Goal: Find specific page/section: Find specific page/section

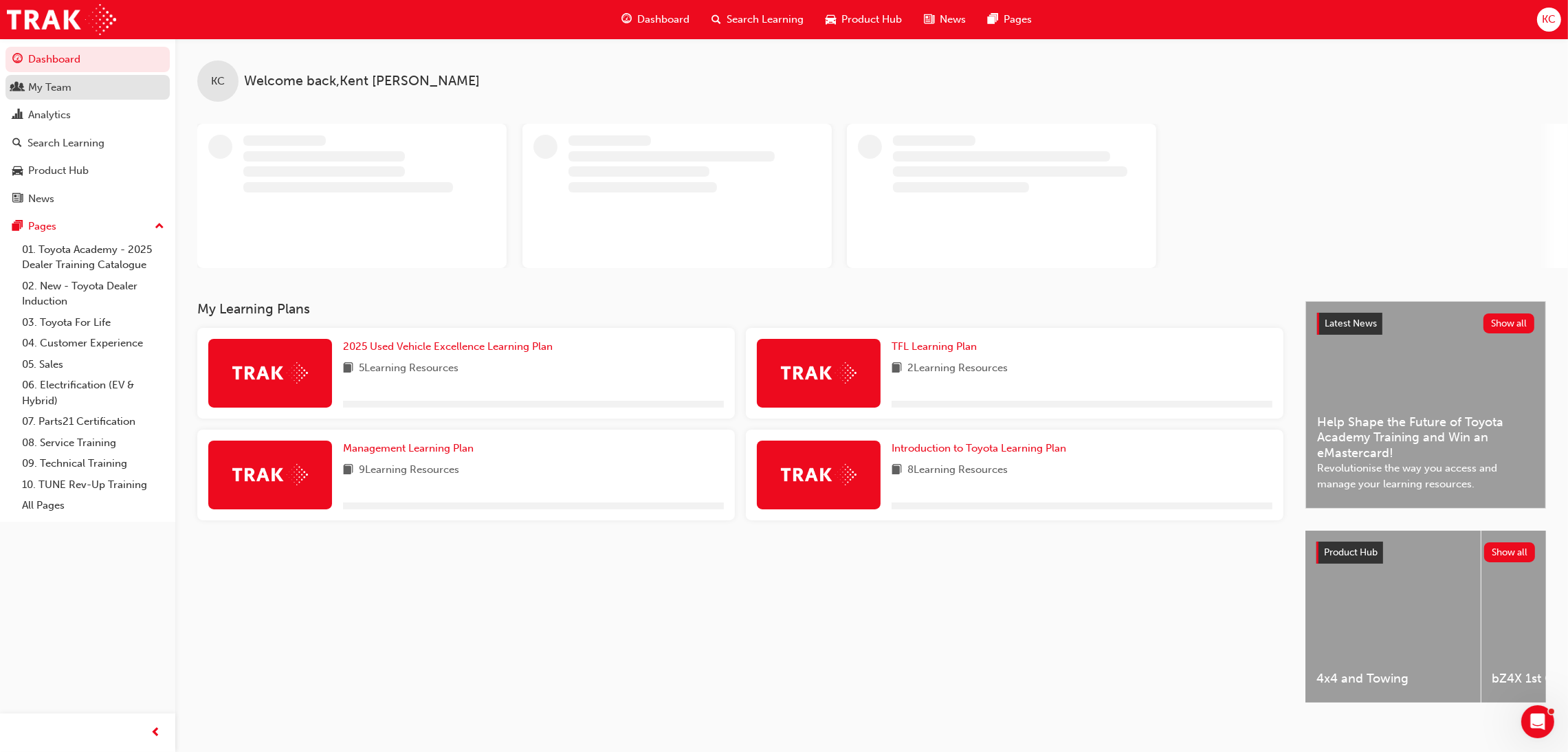
click at [59, 88] on div "My Team" at bounding box center [50, 87] width 43 height 16
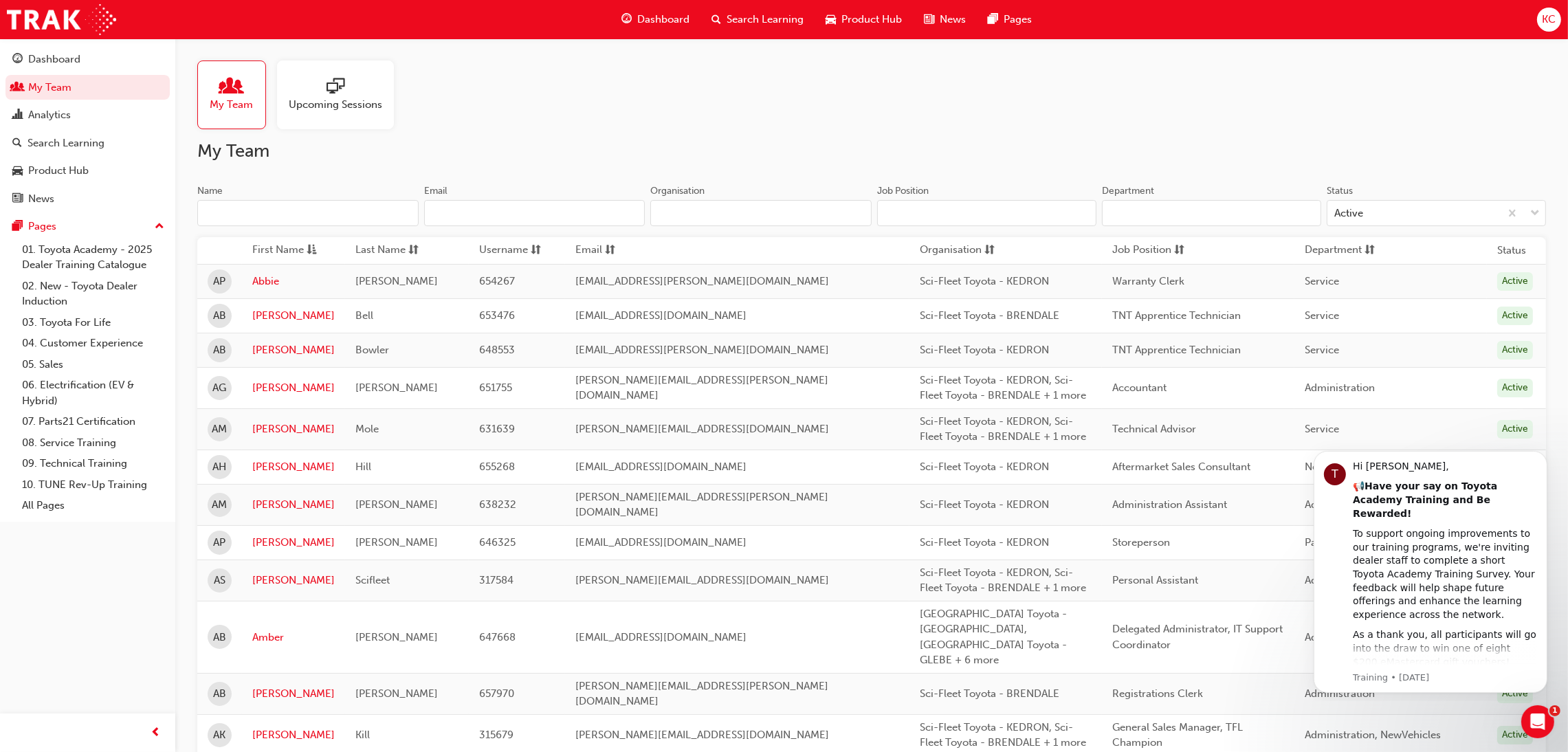
click at [335, 214] on input "Name" at bounding box center [307, 213] width 221 height 26
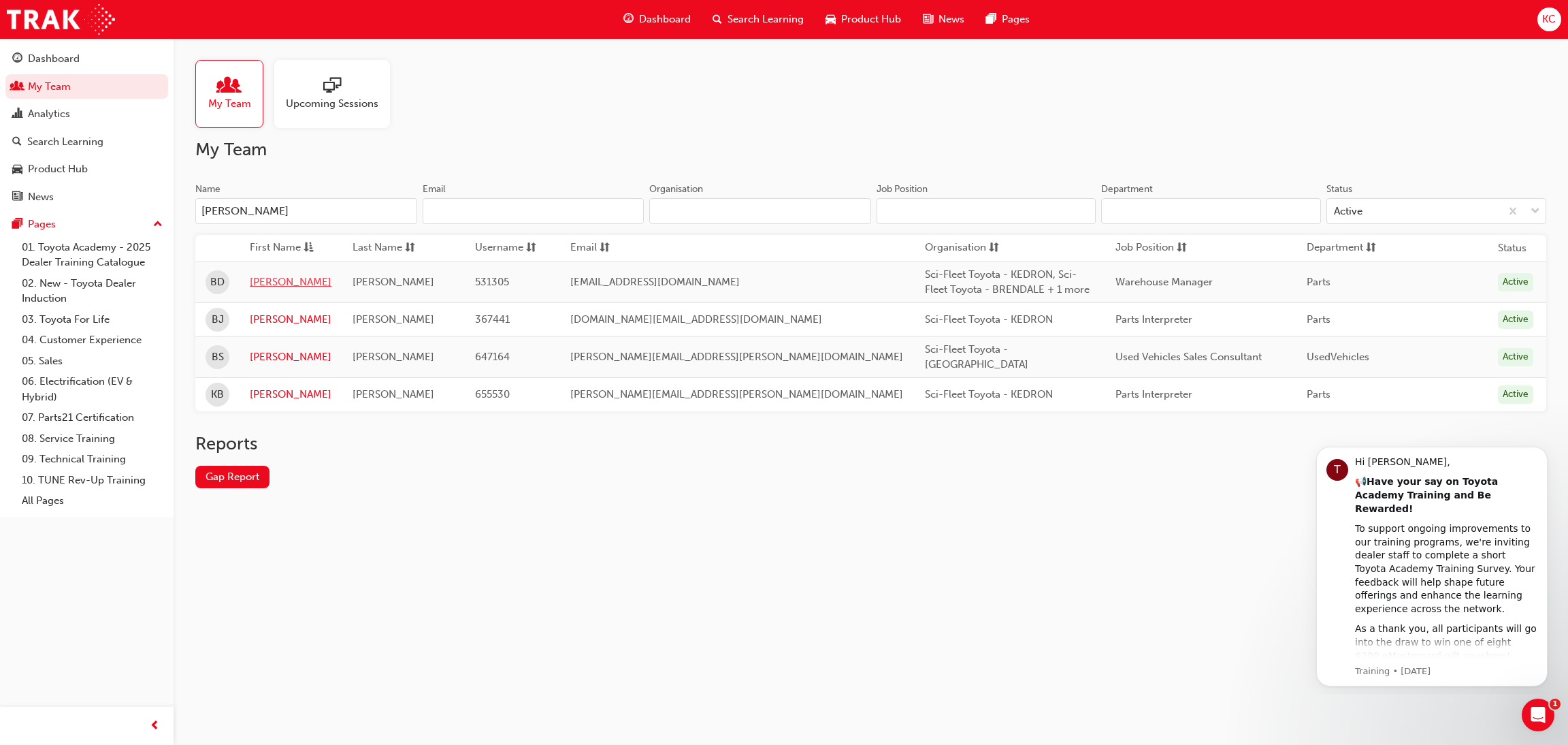
type input "[PERSON_NAME]"
click at [271, 286] on link "[PERSON_NAME]" at bounding box center [290, 282] width 82 height 16
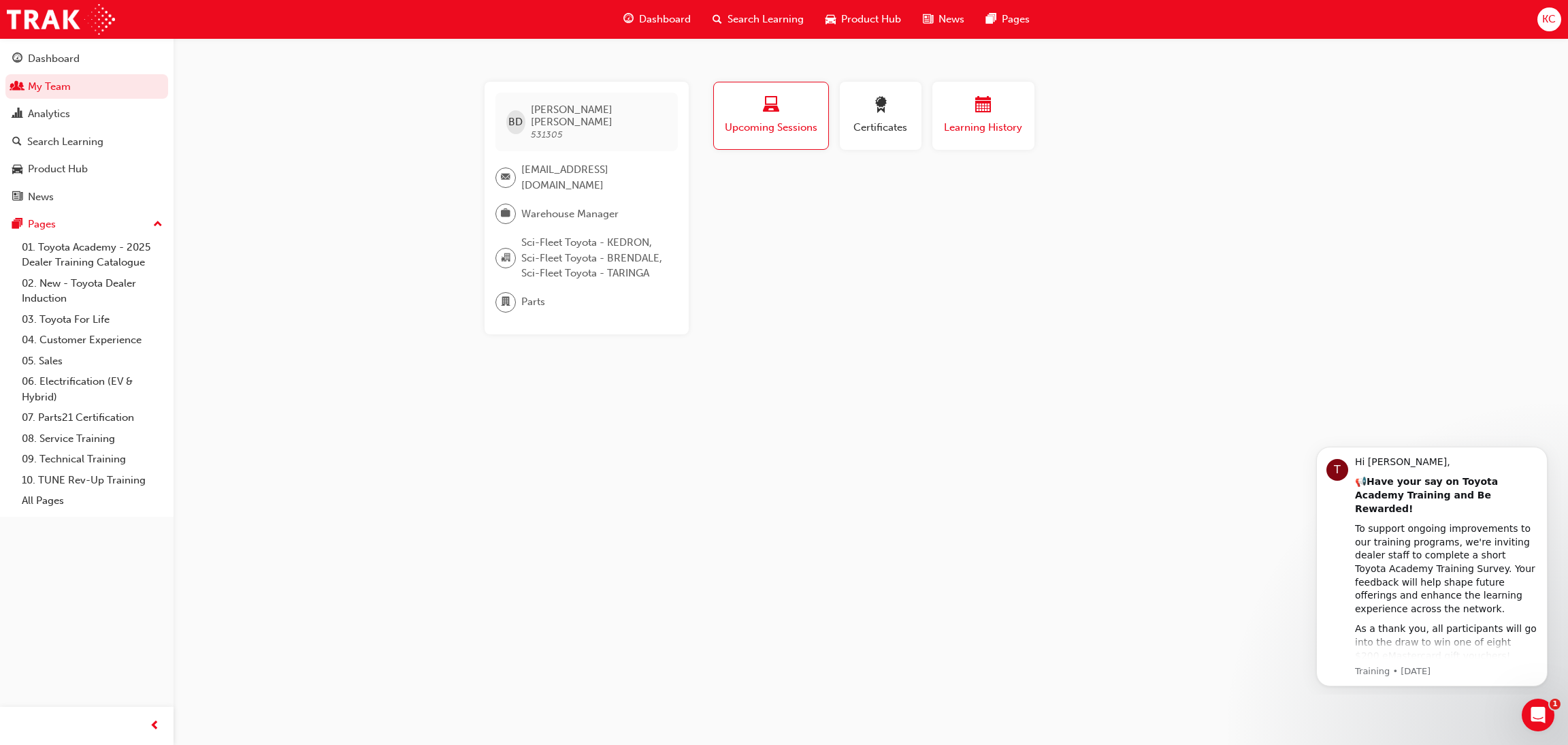
click at [979, 110] on span "calendar-icon" at bounding box center [984, 106] width 17 height 18
